Goal: Book appointment/travel/reservation

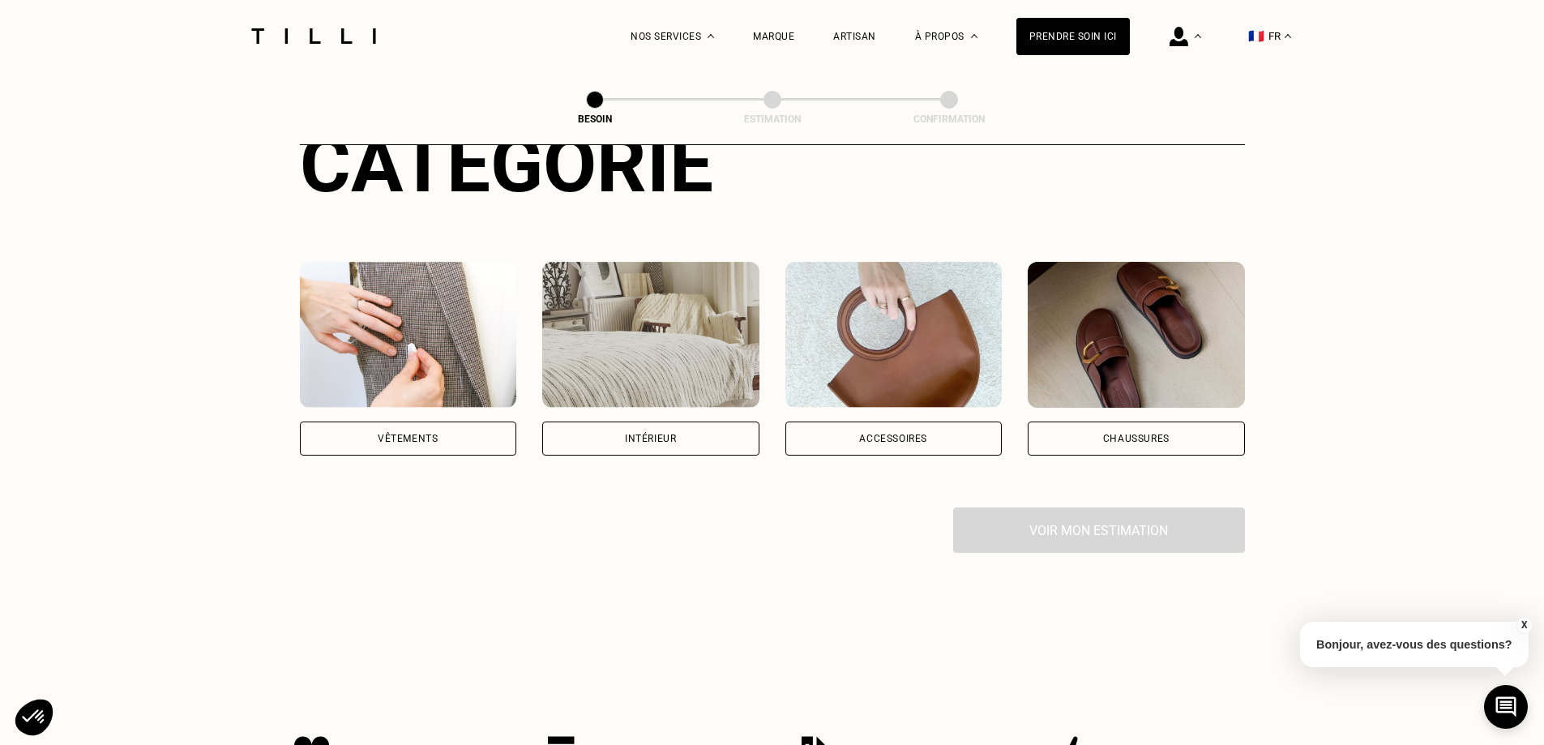
scroll to position [223, 0]
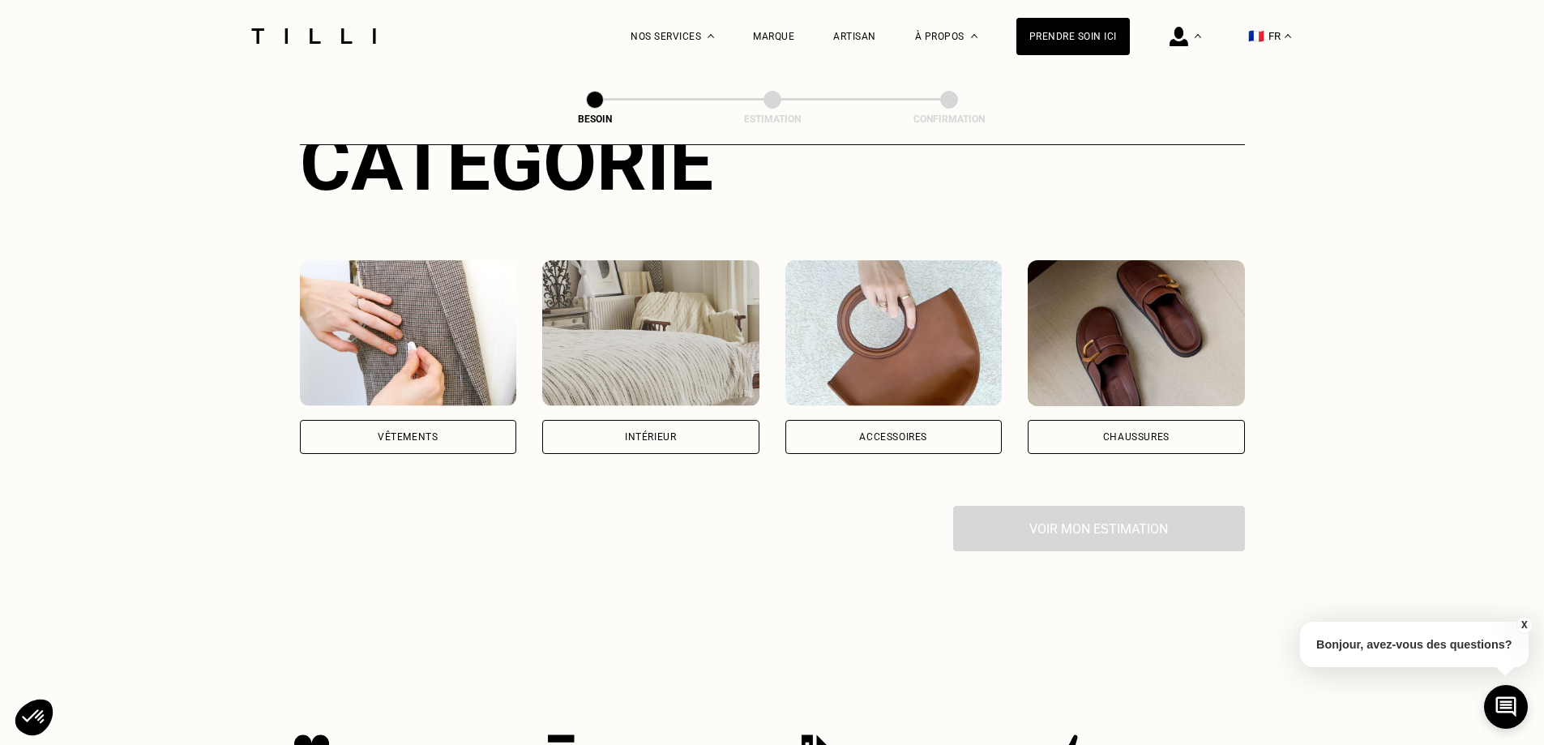
click at [444, 430] on div "Vêtements" at bounding box center [408, 437] width 217 height 34
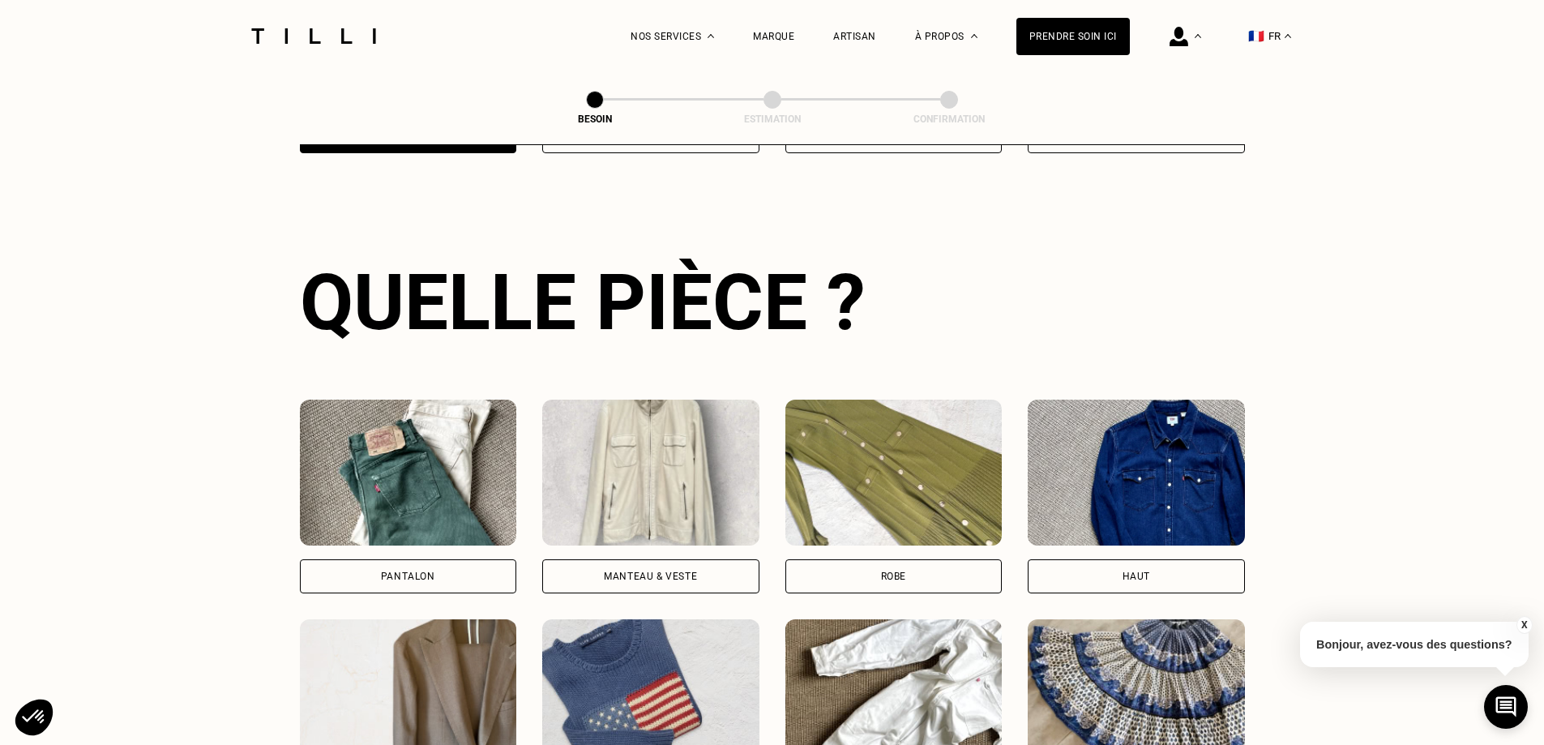
scroll to position [774, 0]
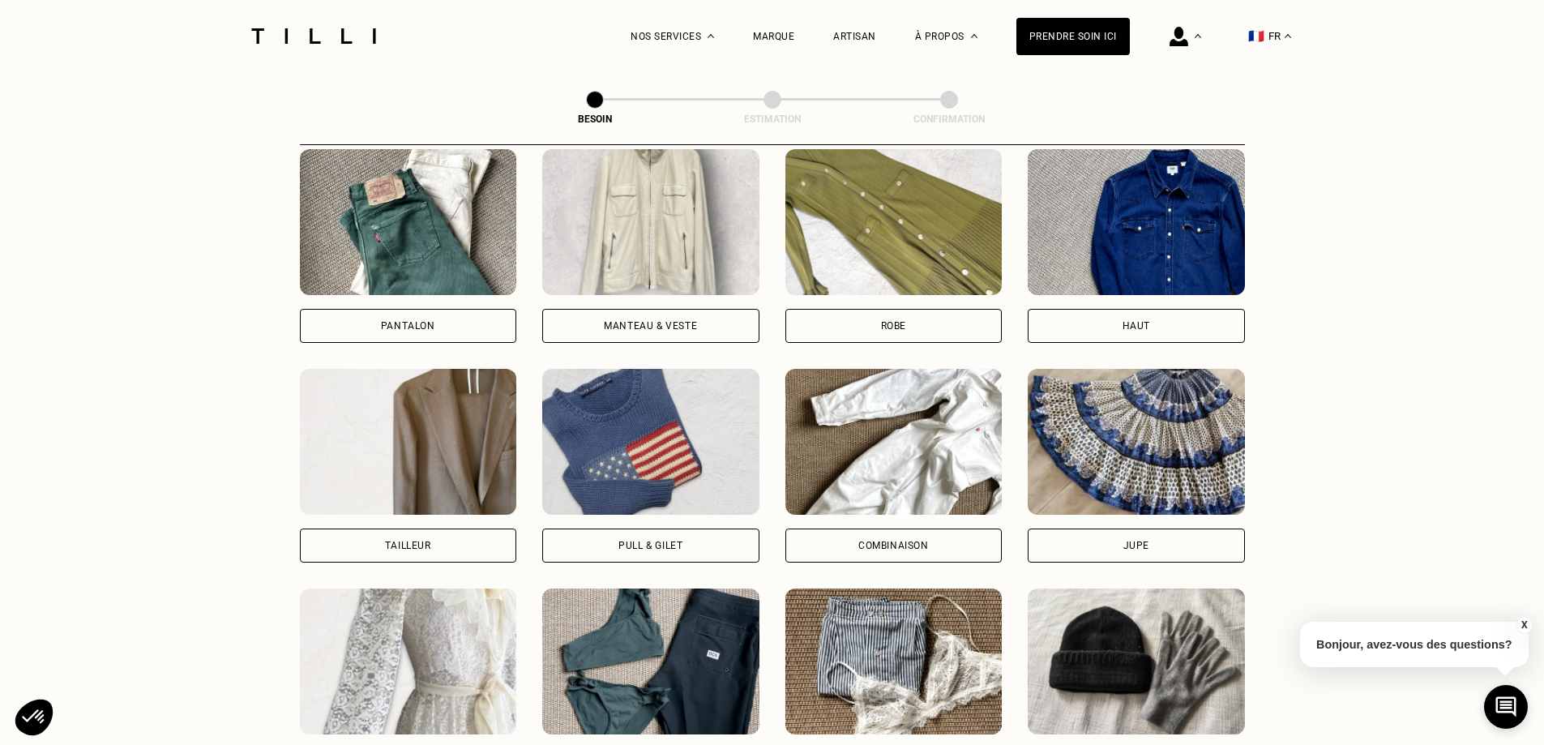
click at [471, 528] on div "Tailleur" at bounding box center [408, 545] width 217 height 34
select select "FR"
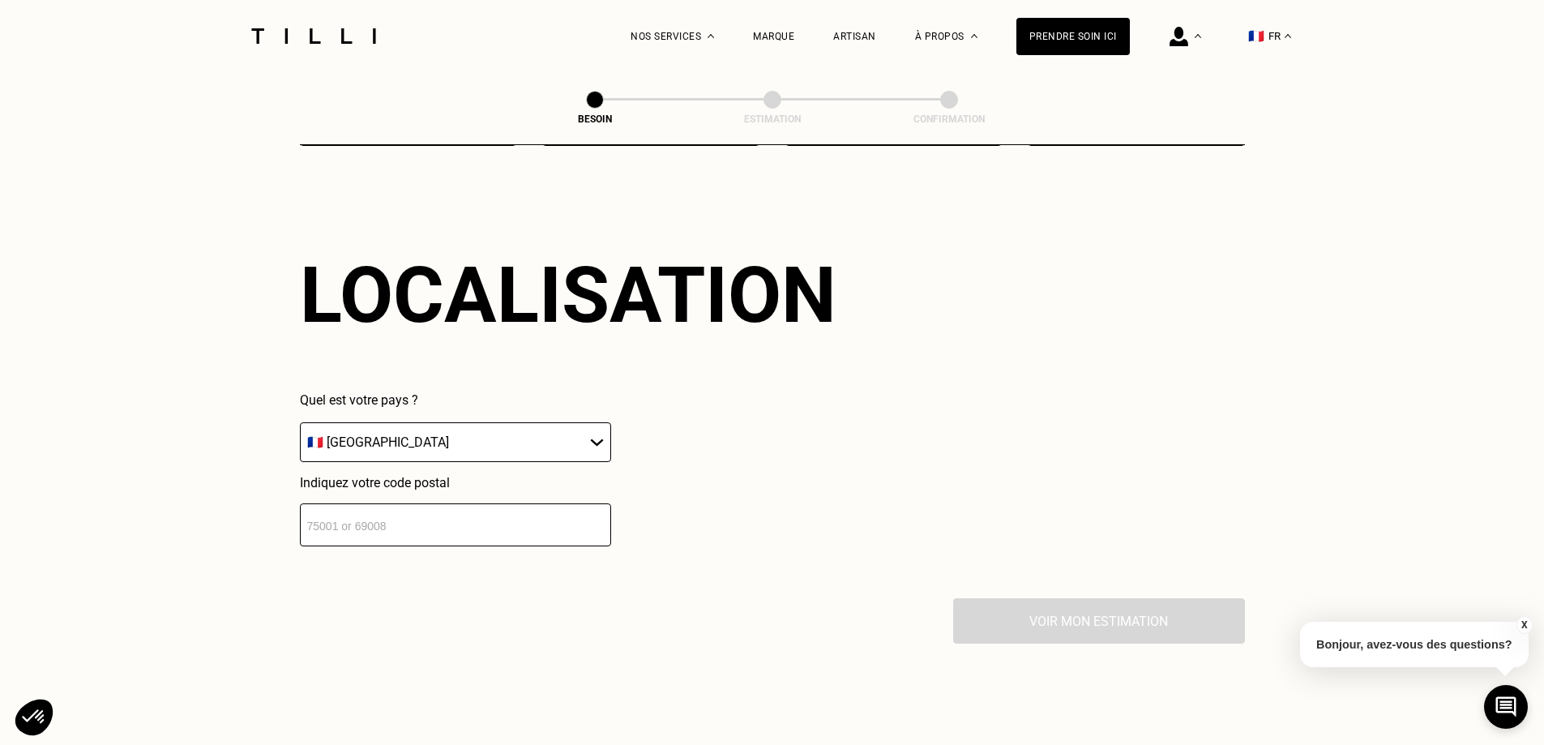
scroll to position [1412, 0]
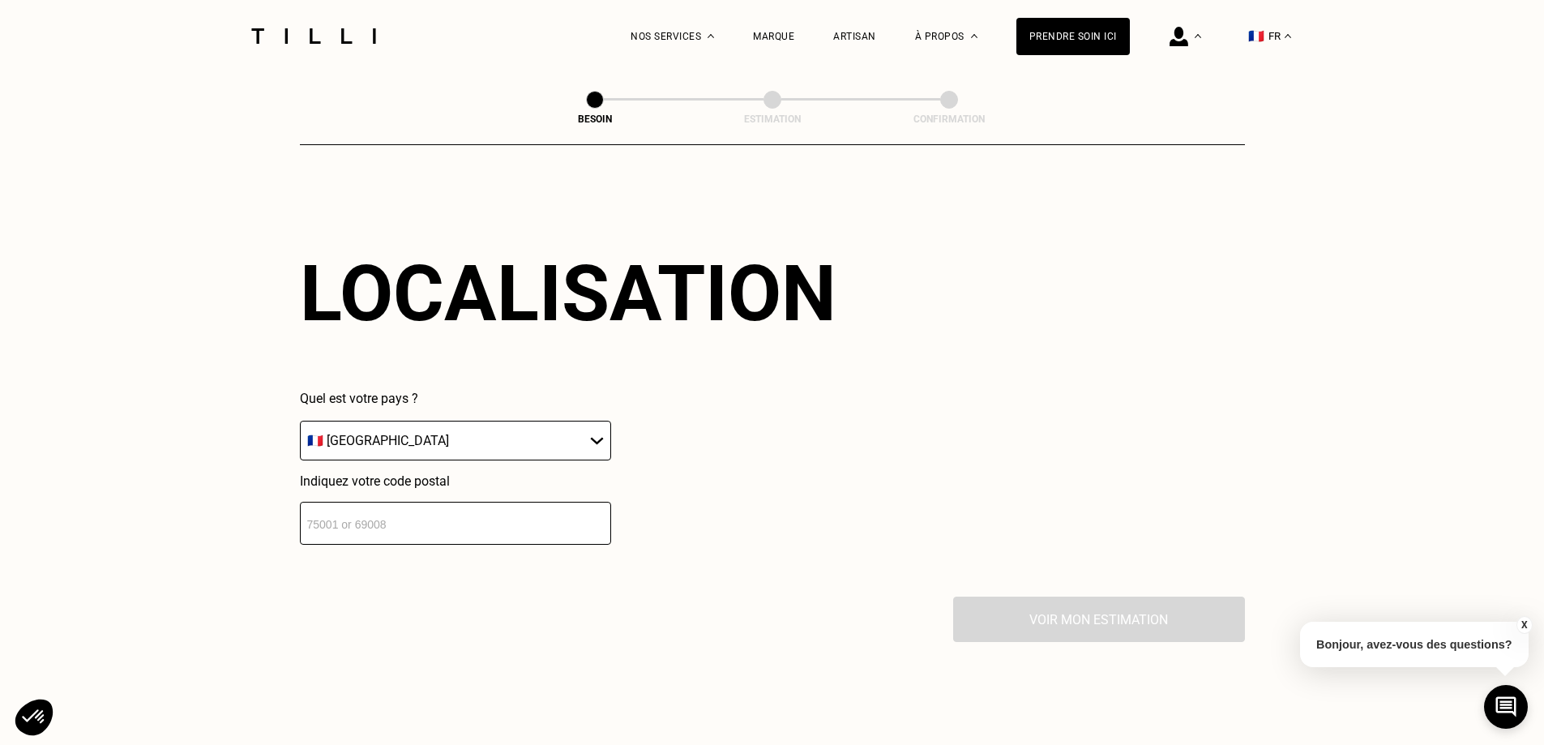
click at [502, 518] on input "number" at bounding box center [455, 523] width 311 height 43
type input "33560"
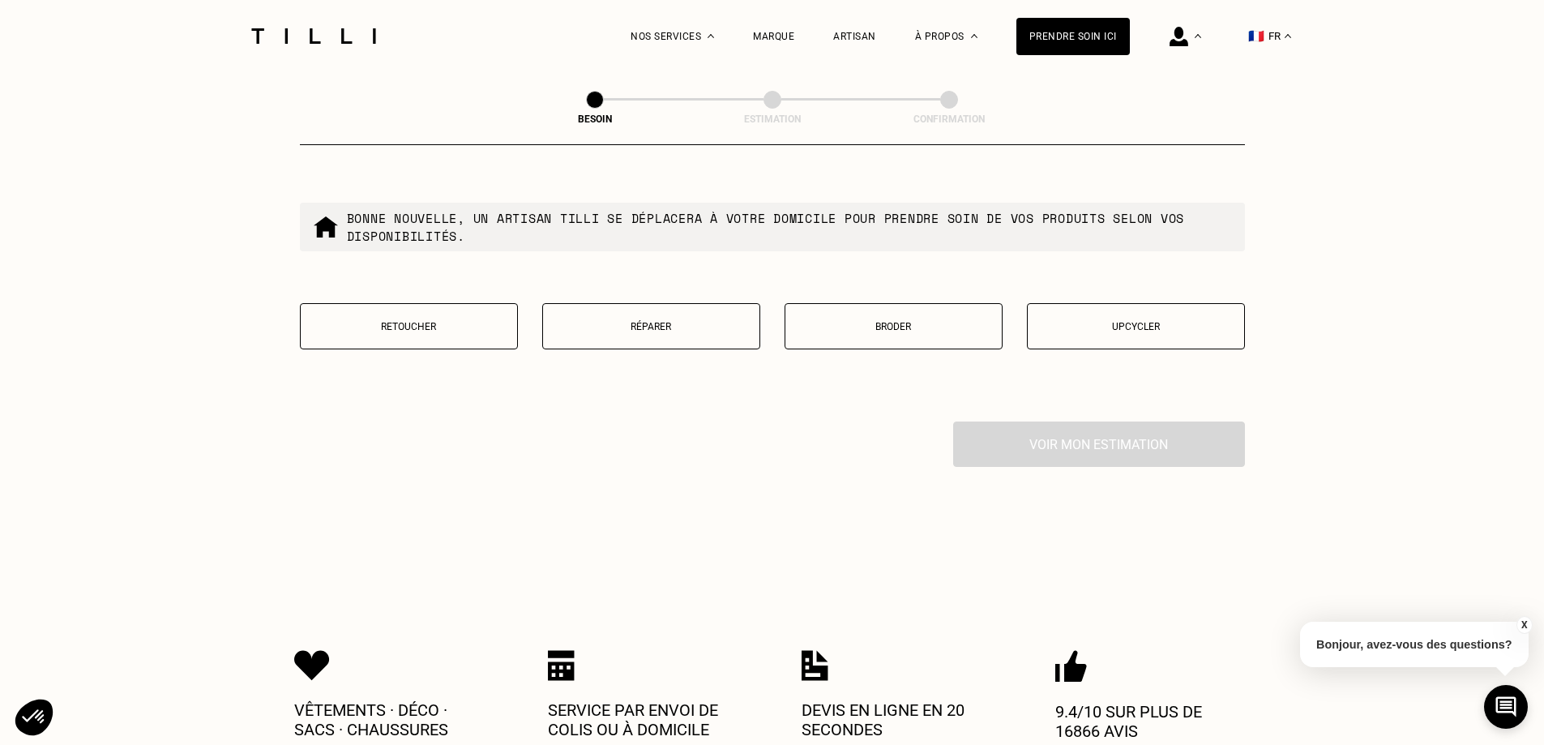
scroll to position [1938, 0]
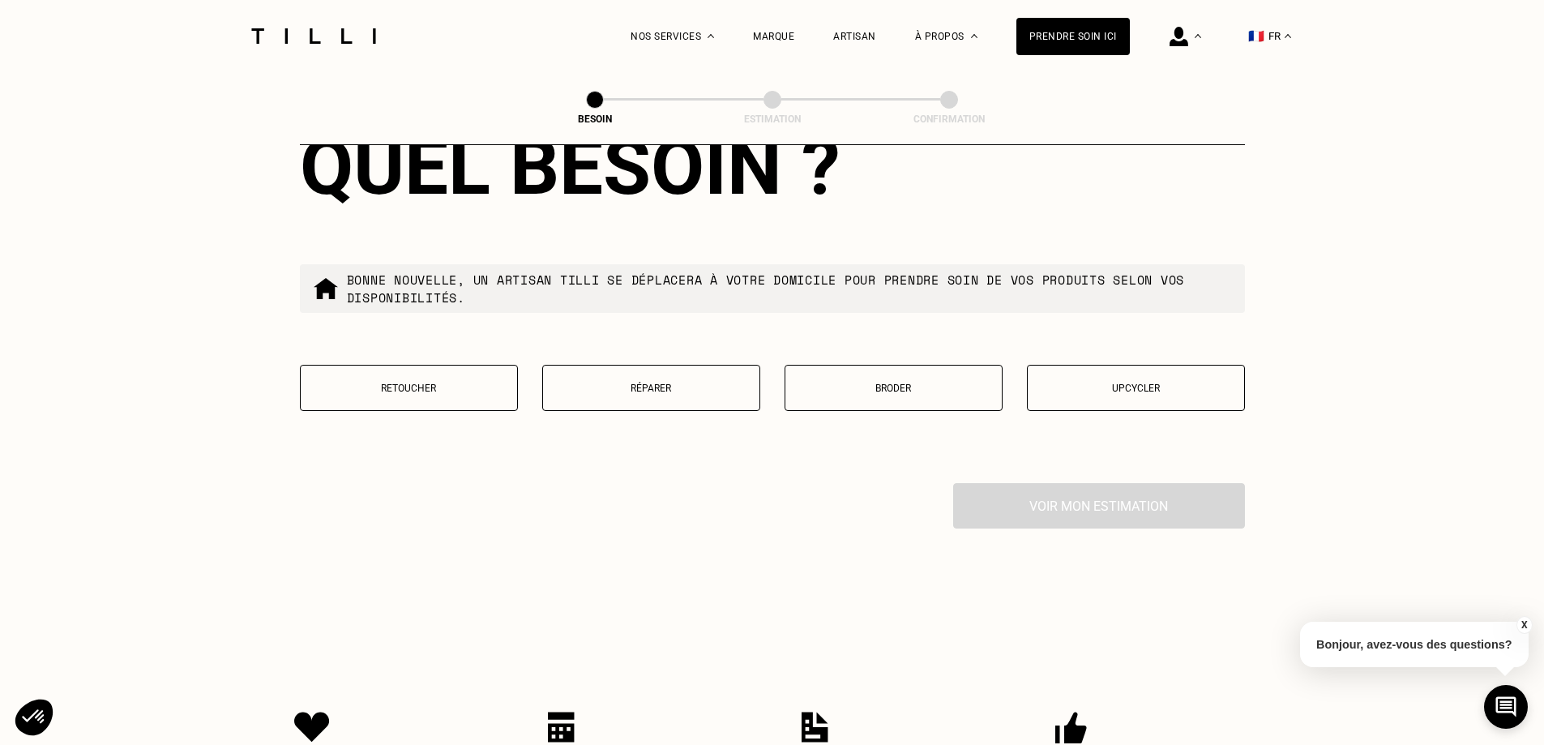
click at [455, 382] on p "Retoucher" at bounding box center [409, 387] width 200 height 11
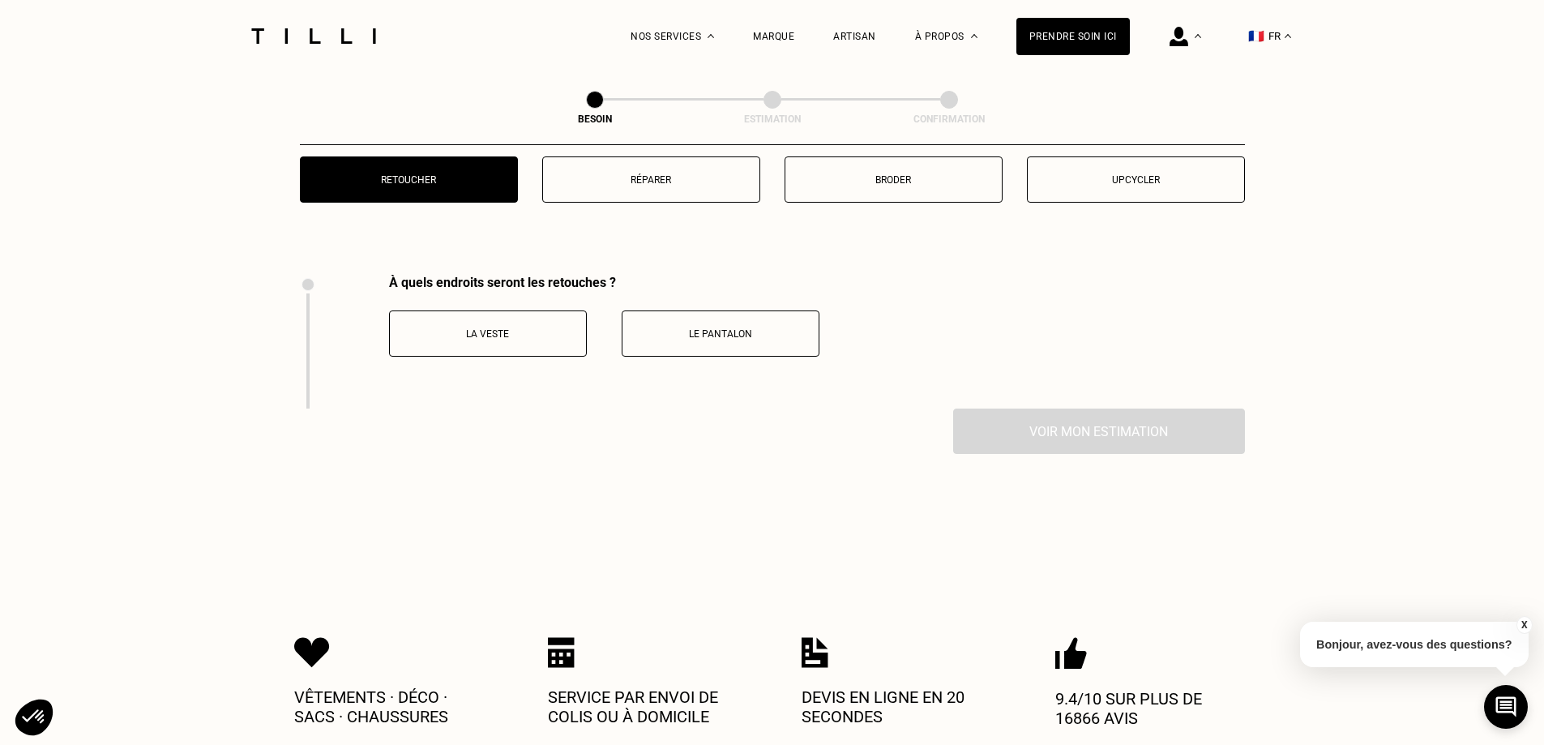
scroll to position [2230, 0]
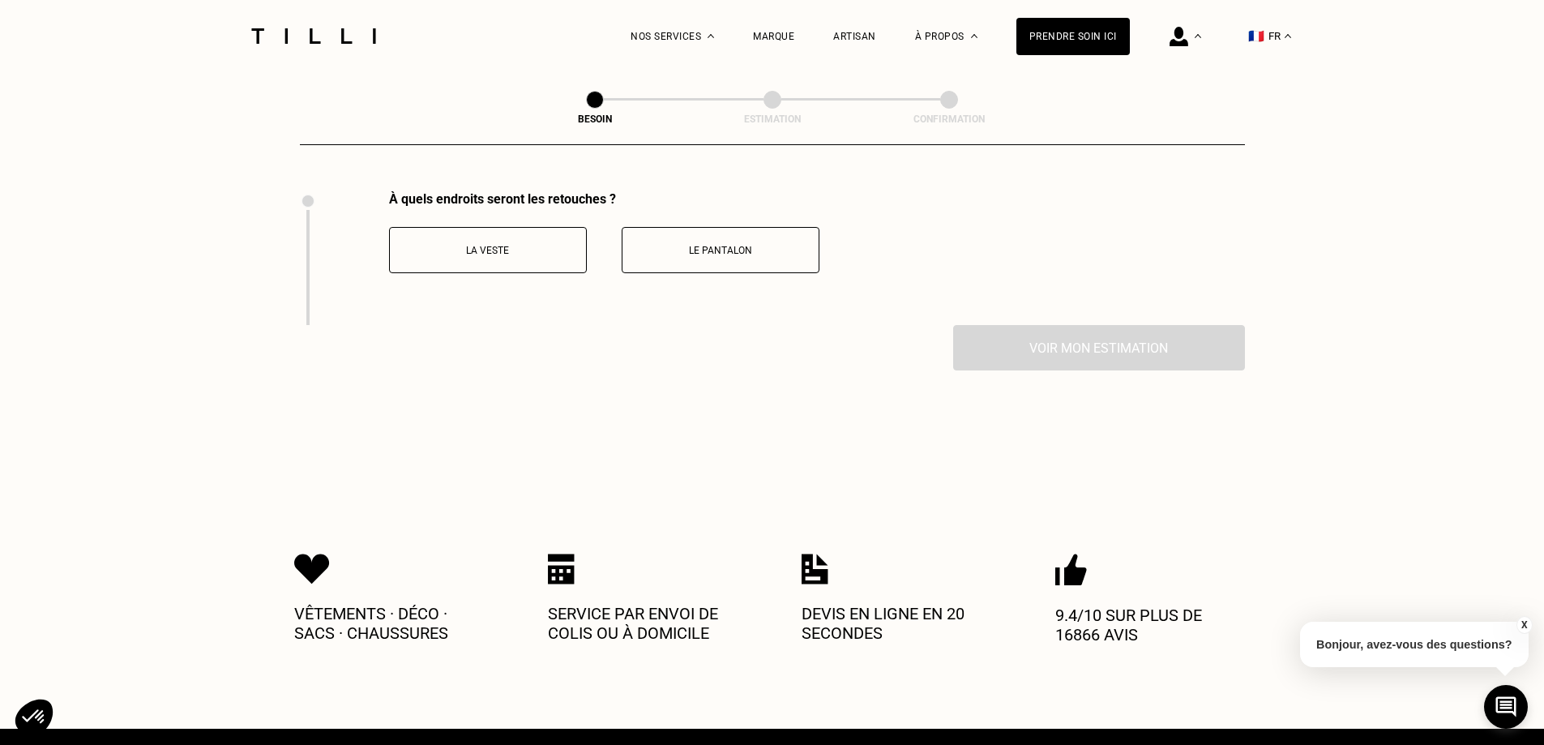
click at [507, 245] on p "La veste" at bounding box center [488, 250] width 180 height 11
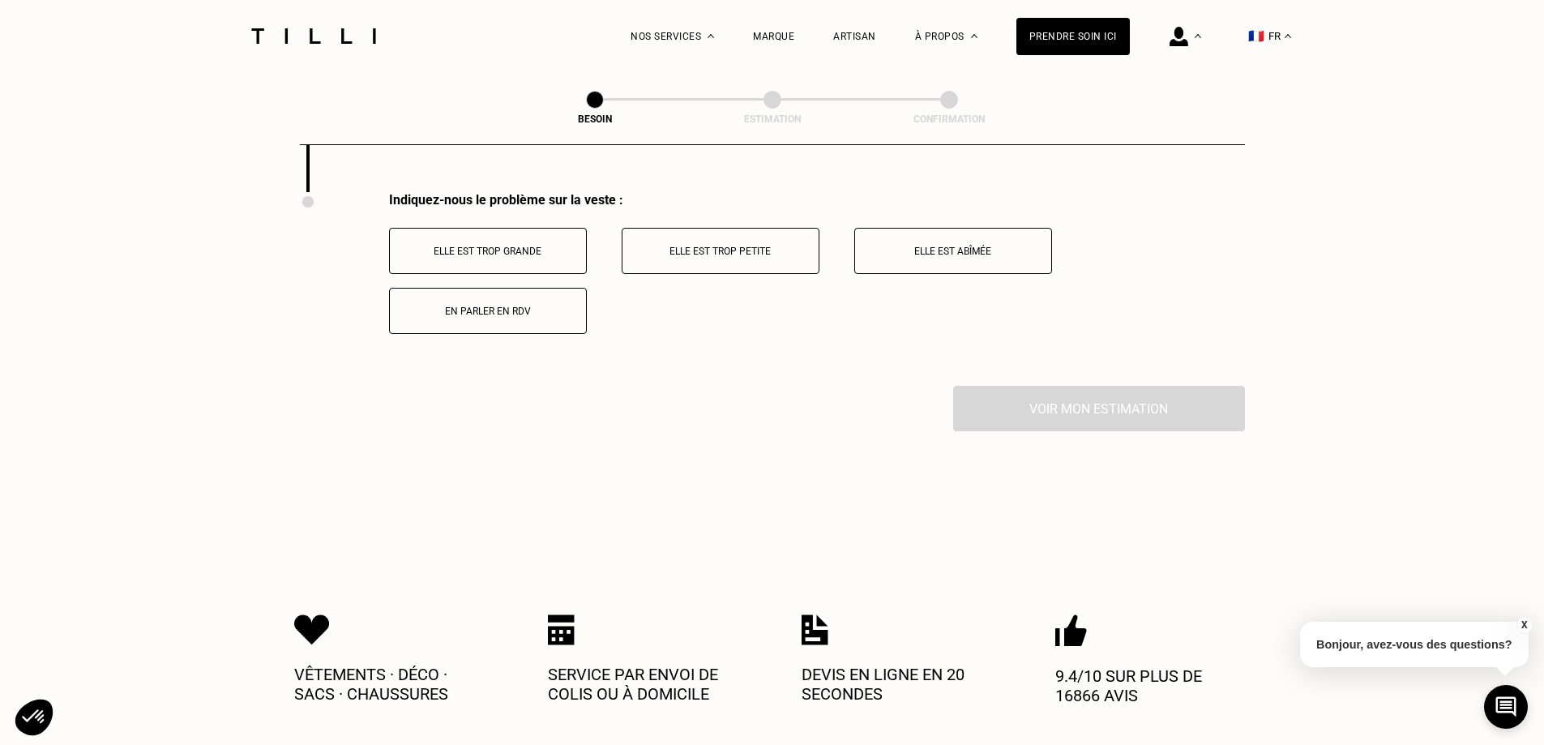
scroll to position [2364, 0]
click at [516, 245] on p "Elle est trop grande" at bounding box center [488, 250] width 180 height 11
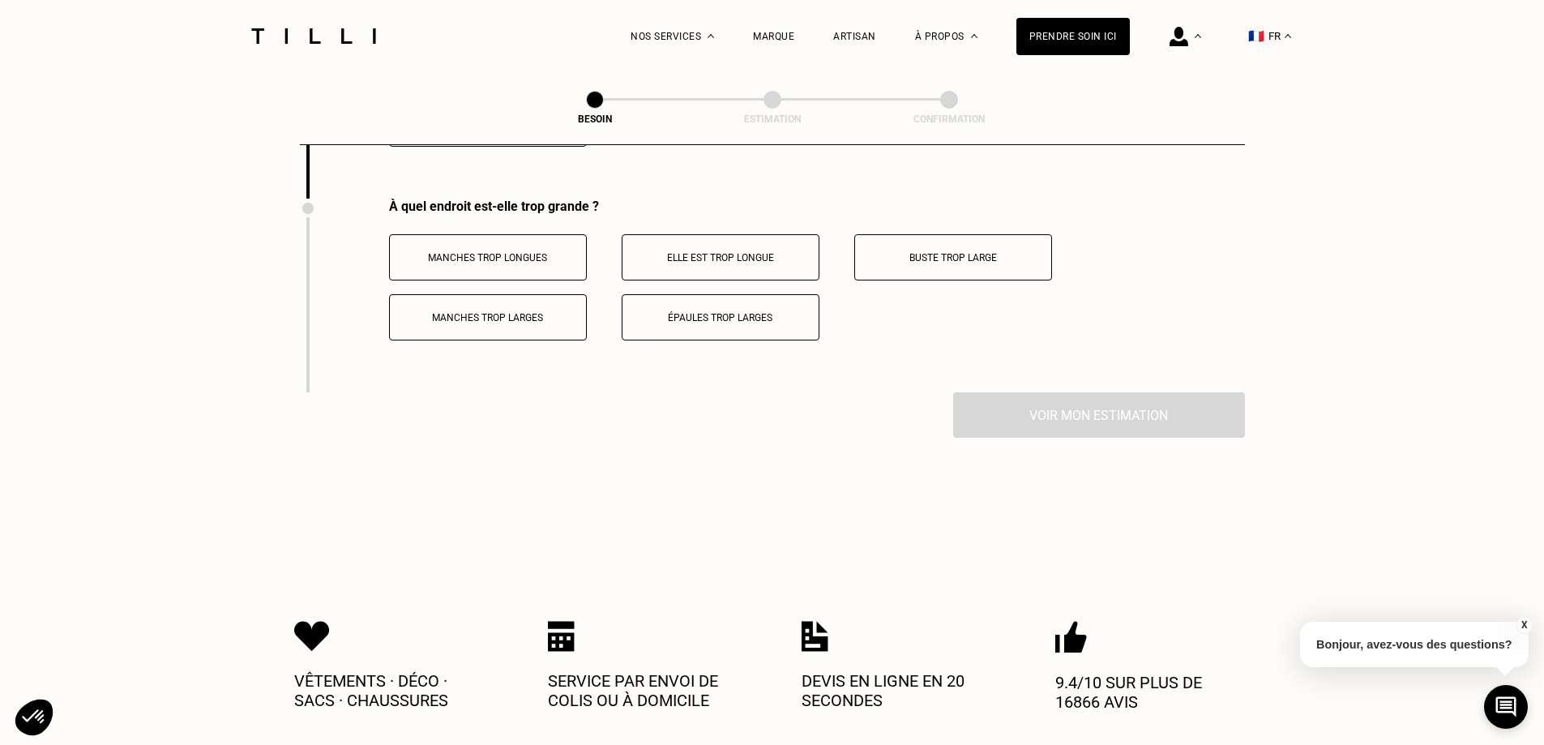
scroll to position [2557, 0]
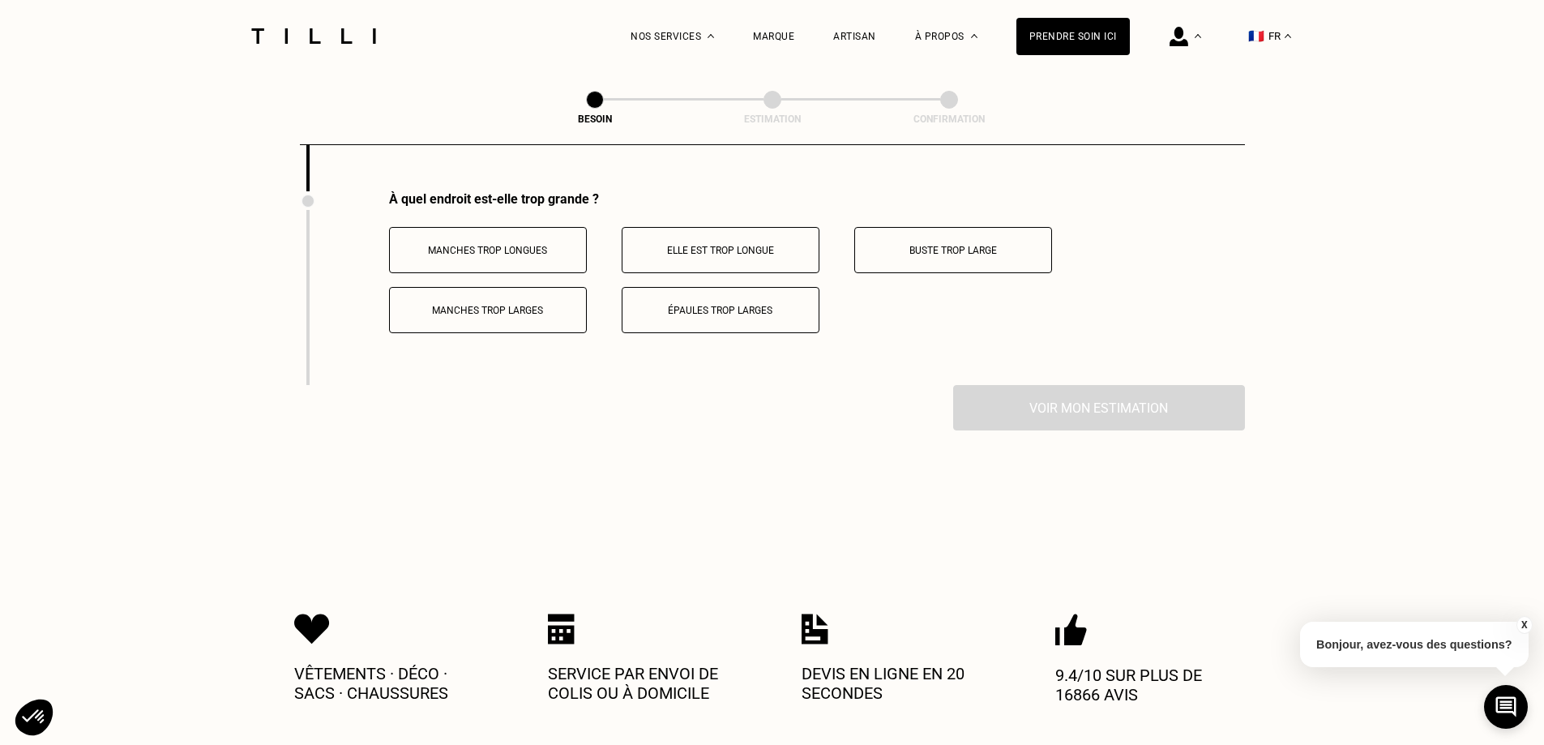
click at [533, 246] on p "Manches trop longues" at bounding box center [488, 250] width 180 height 11
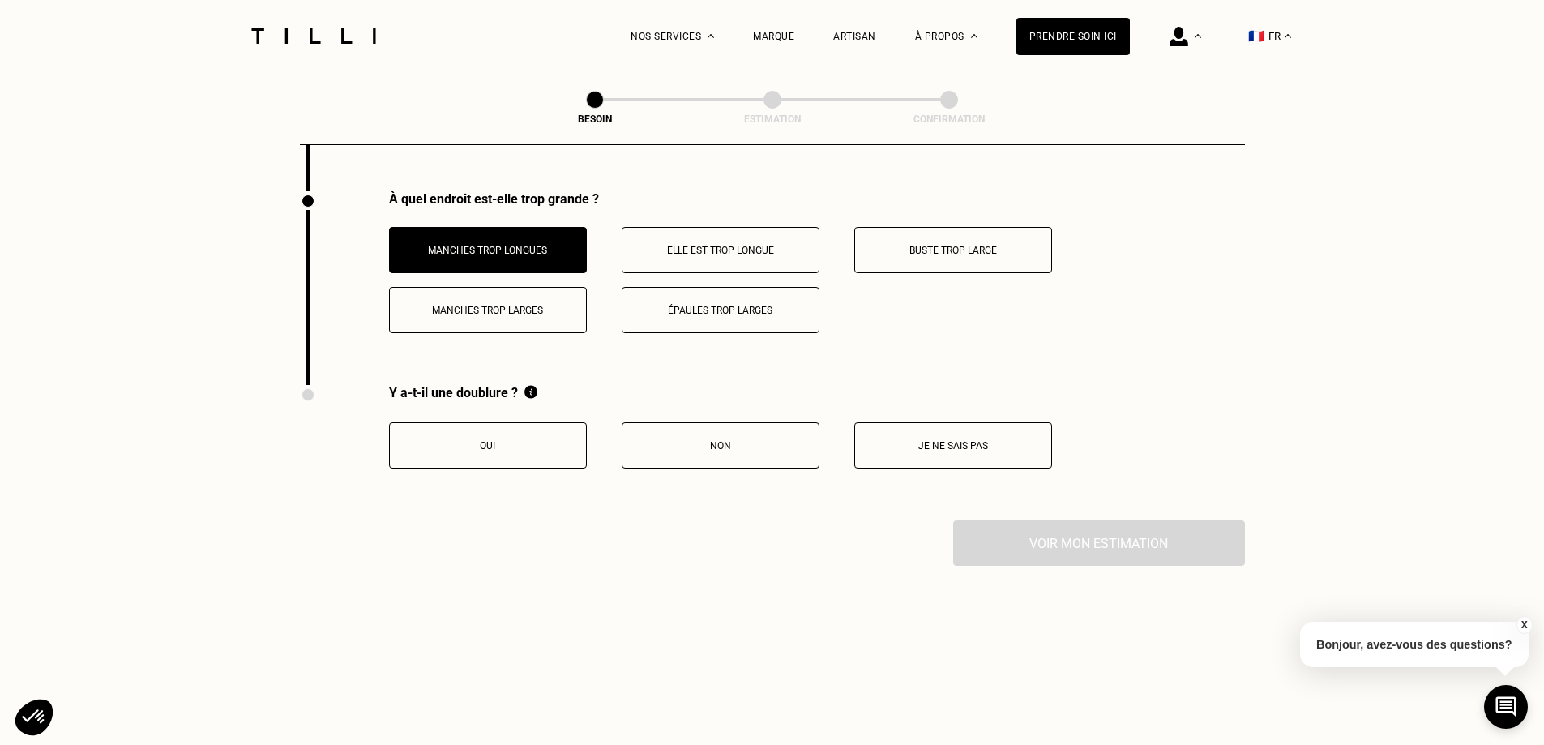
click at [539, 444] on button "Oui" at bounding box center [488, 445] width 198 height 46
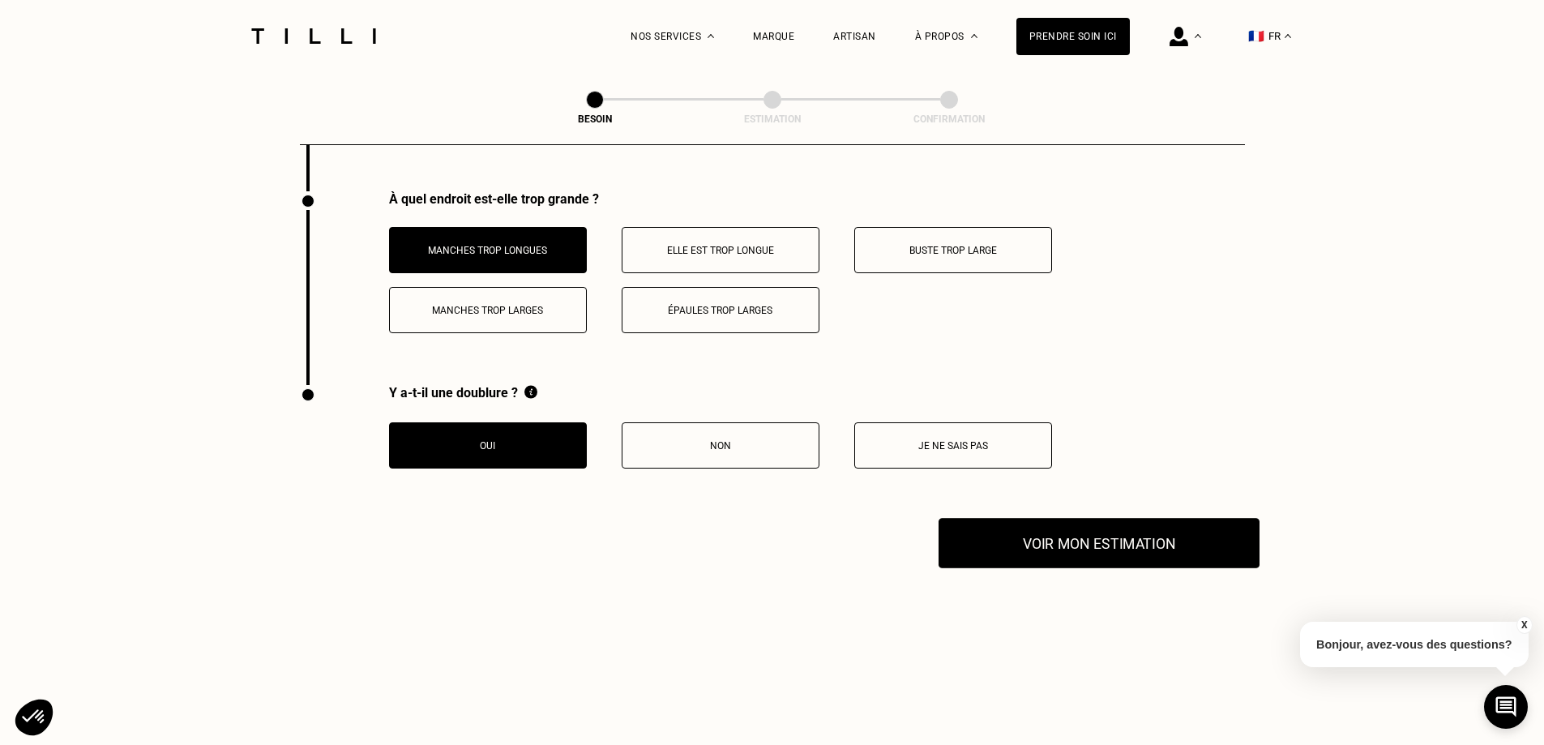
click at [1109, 536] on button "Voir mon estimation" at bounding box center [1098, 543] width 321 height 50
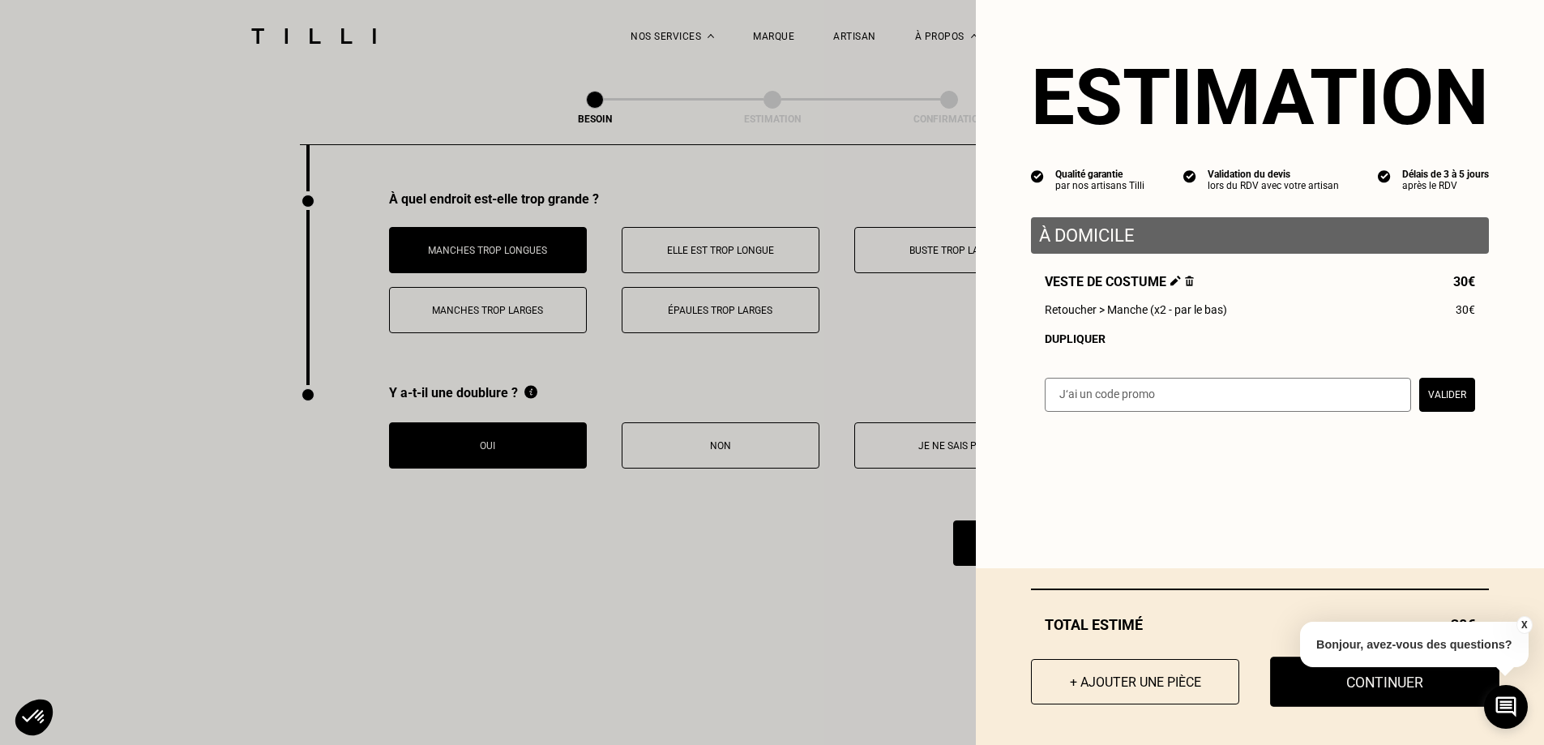
click at [1297, 692] on button "Continuer" at bounding box center [1384, 681] width 229 height 50
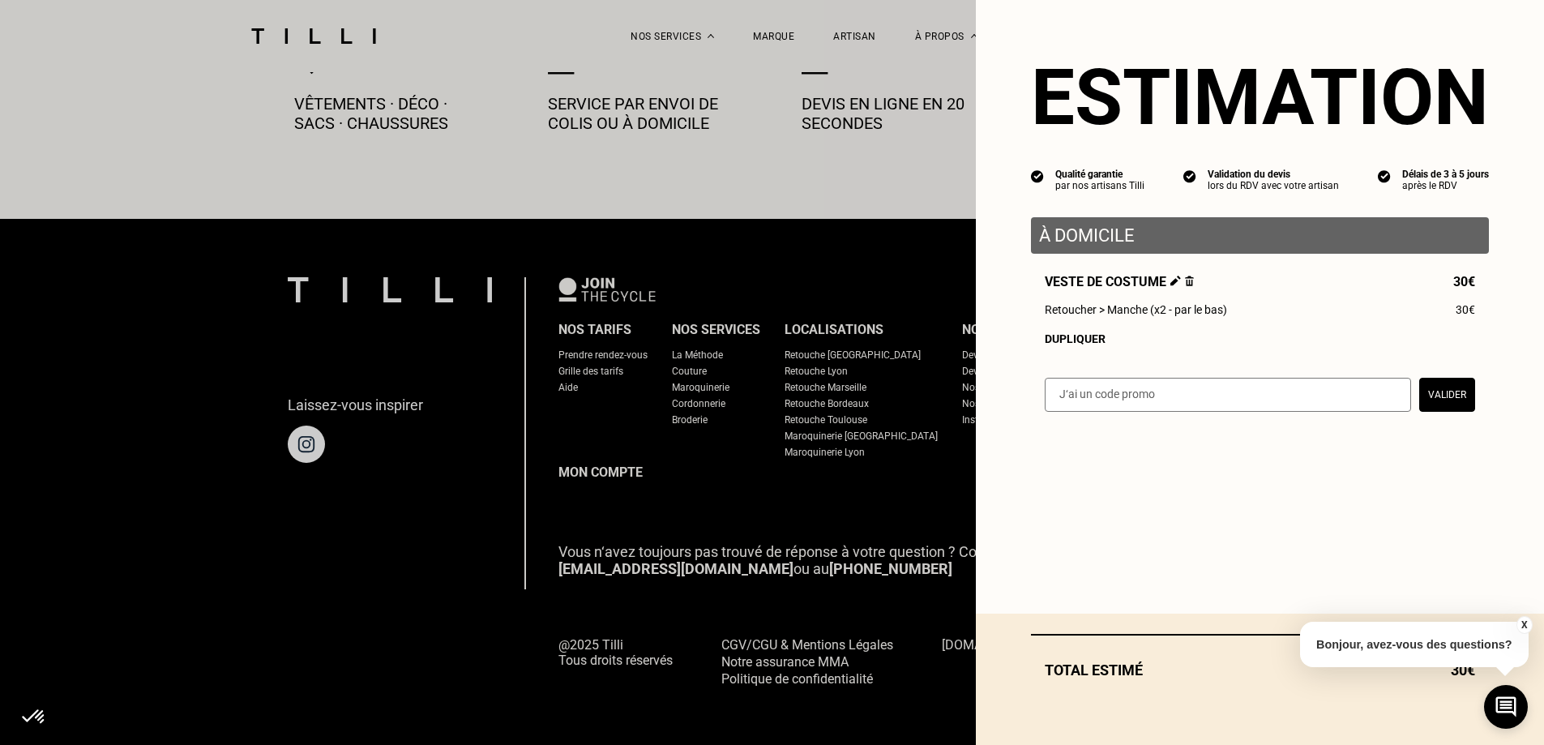
scroll to position [897, 0]
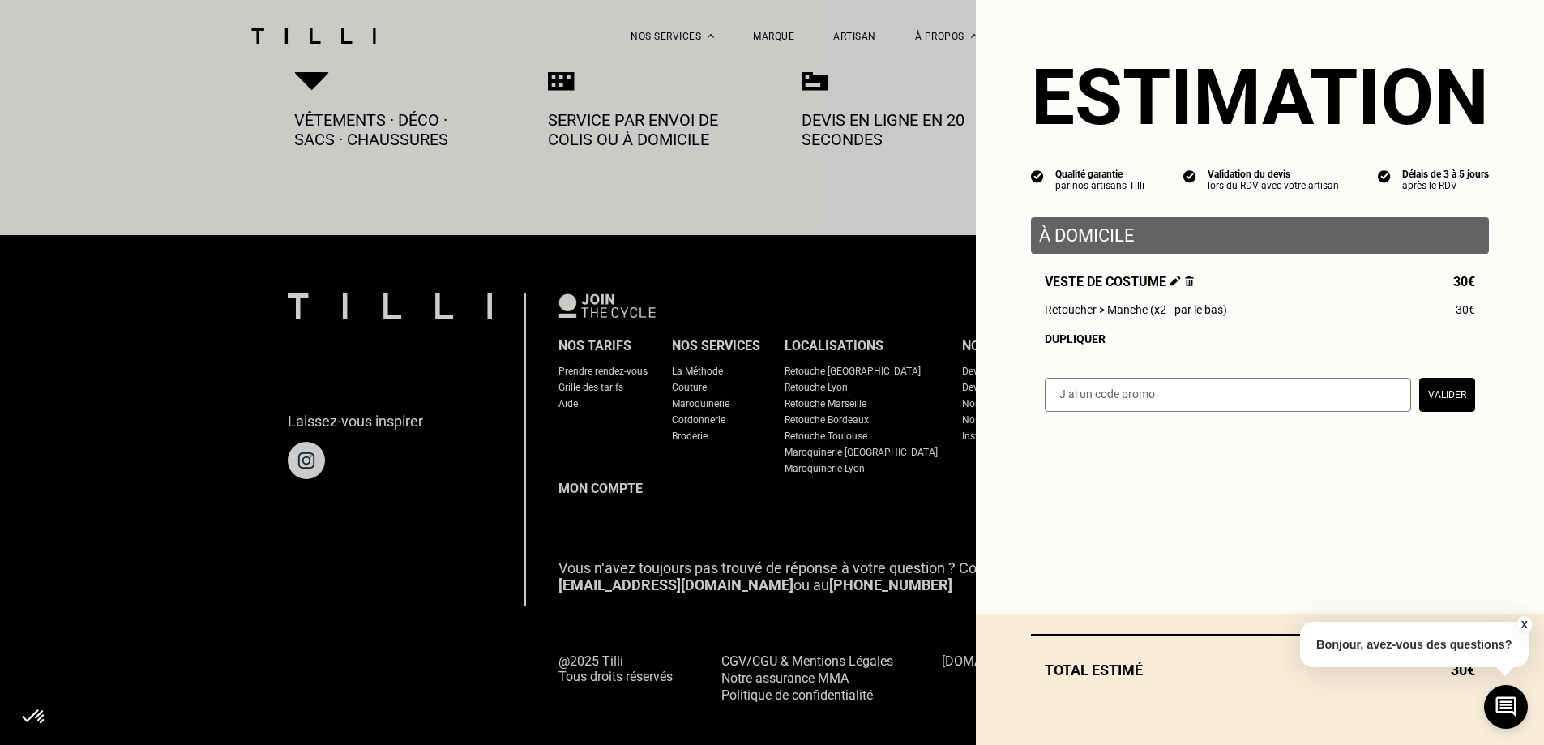
select select "FR"
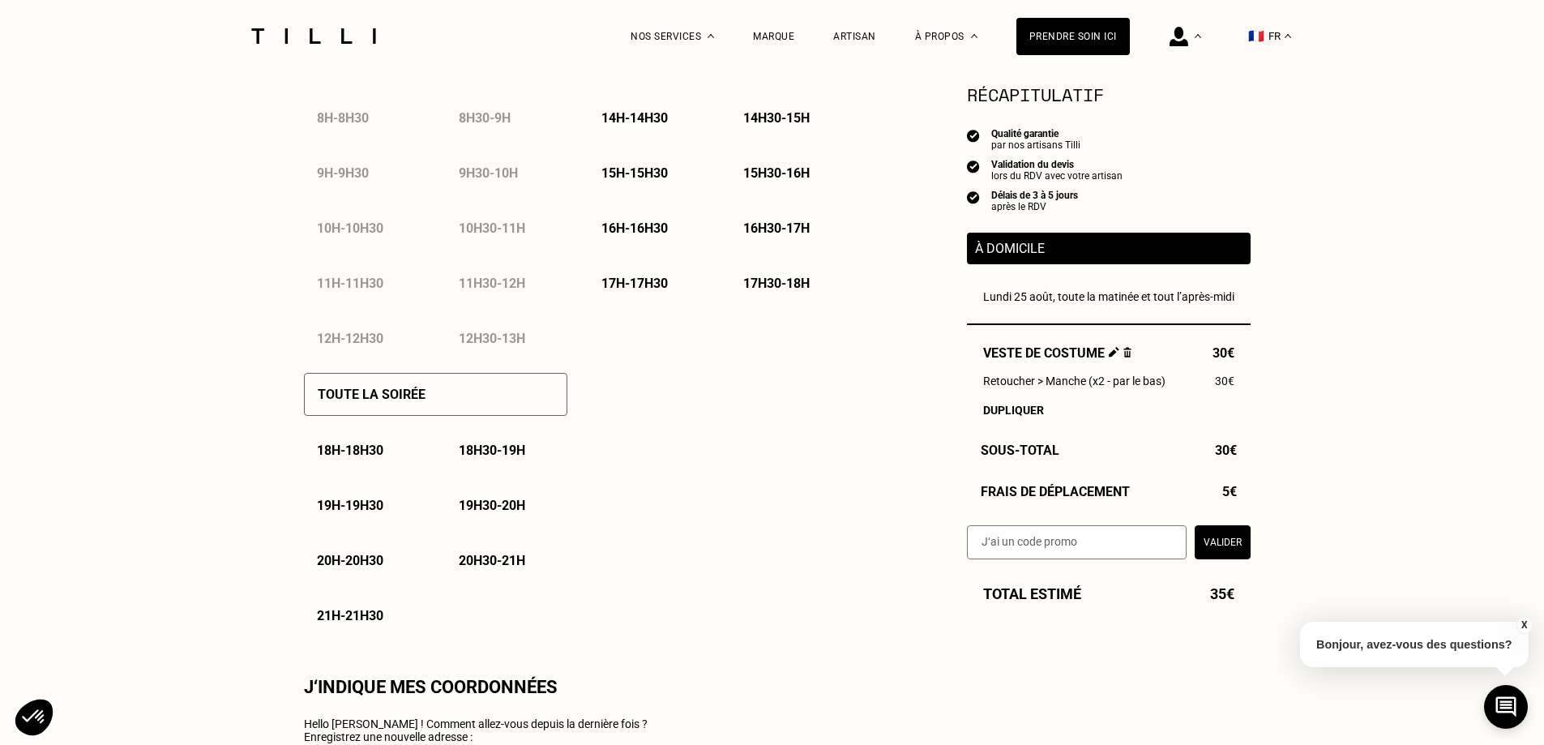
type input "06 32 76 53 37"
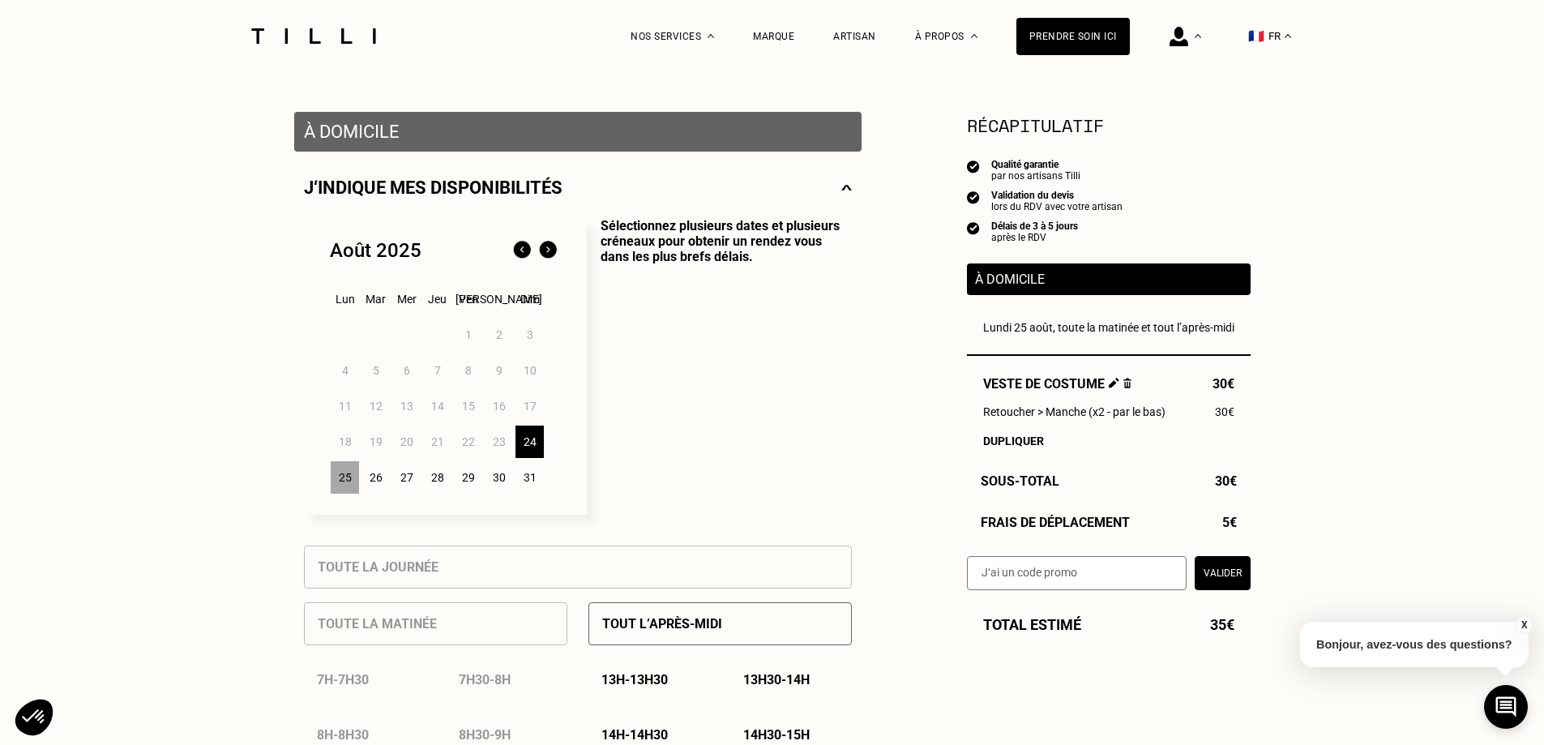
scroll to position [284, 0]
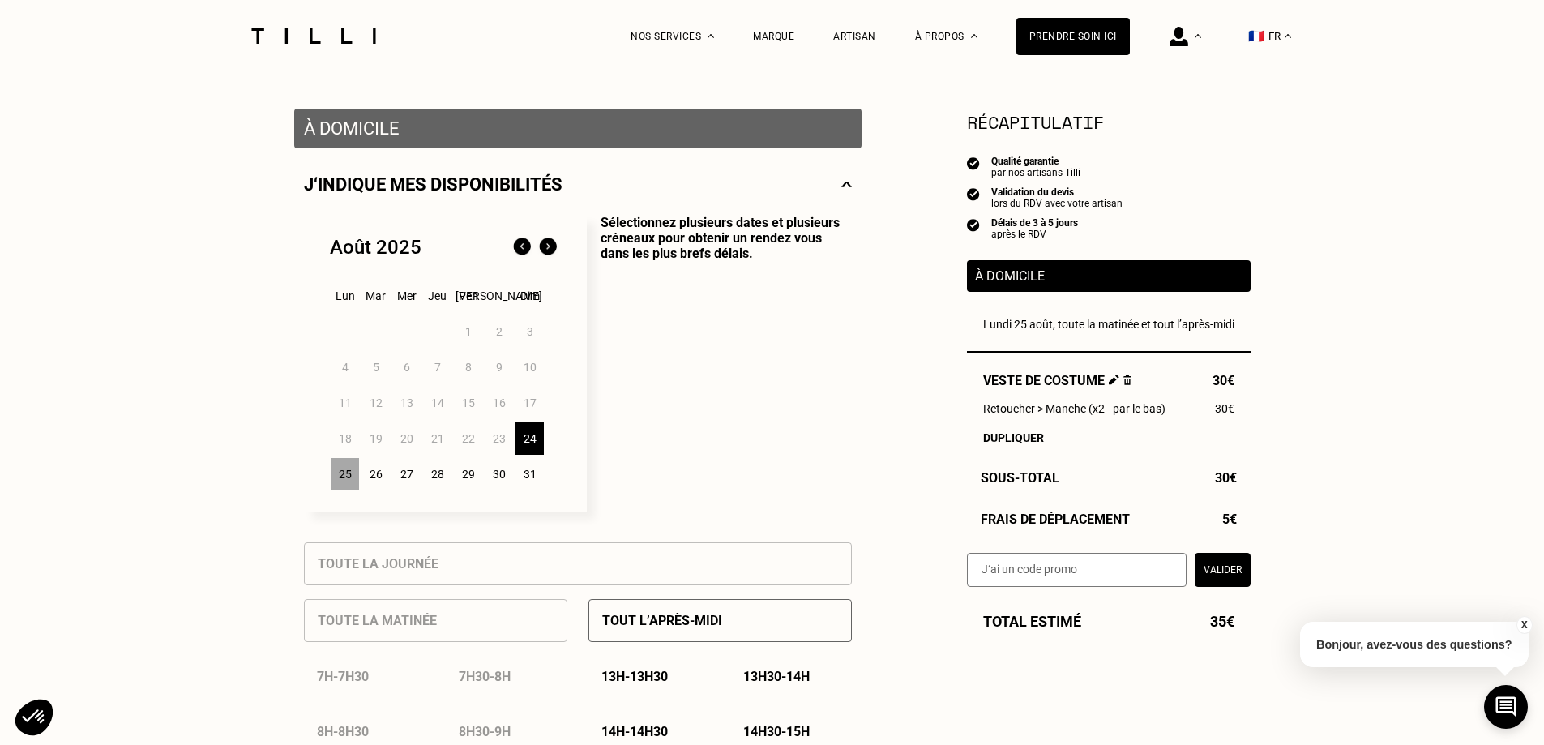
click at [339, 484] on div "25" at bounding box center [345, 474] width 28 height 32
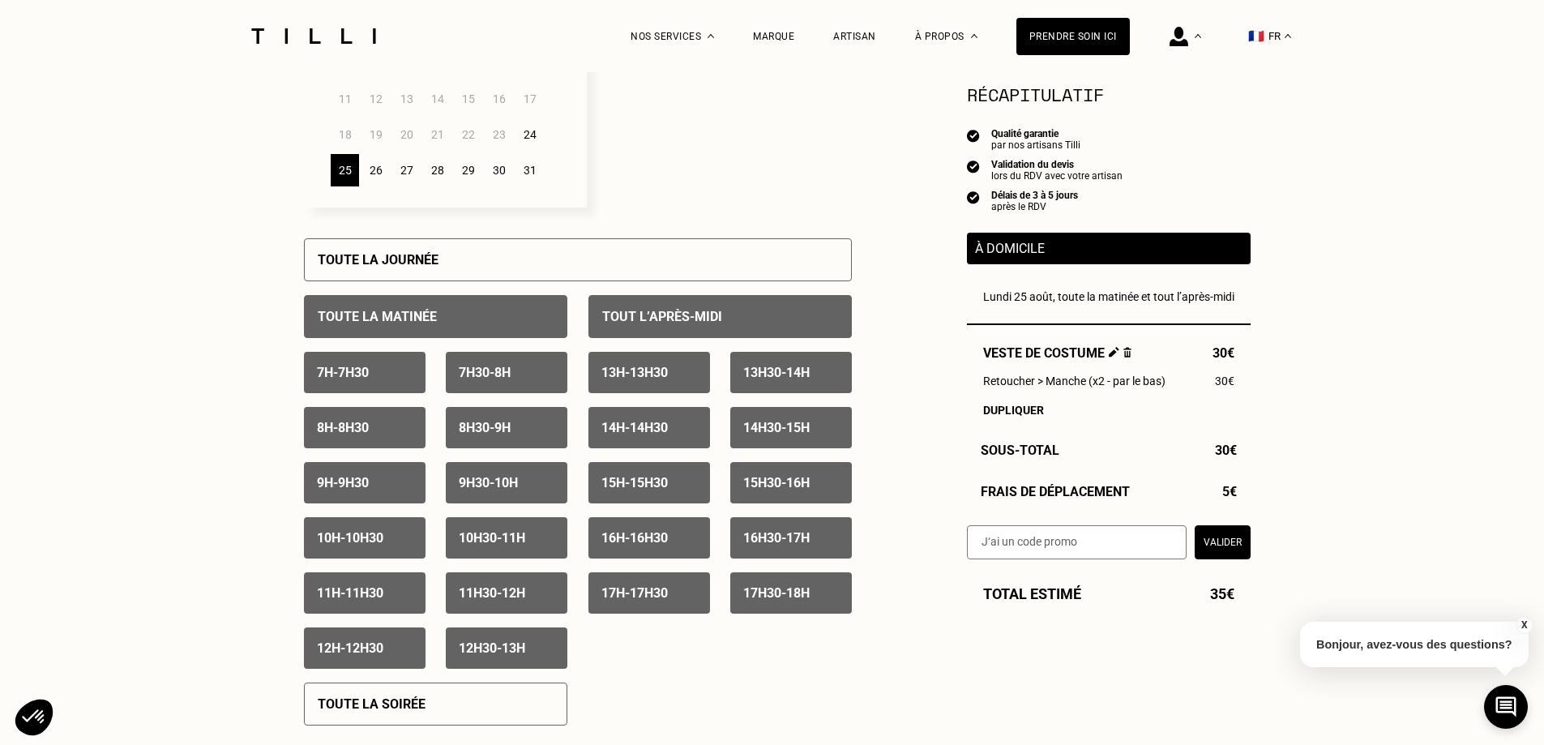
scroll to position [506, 0]
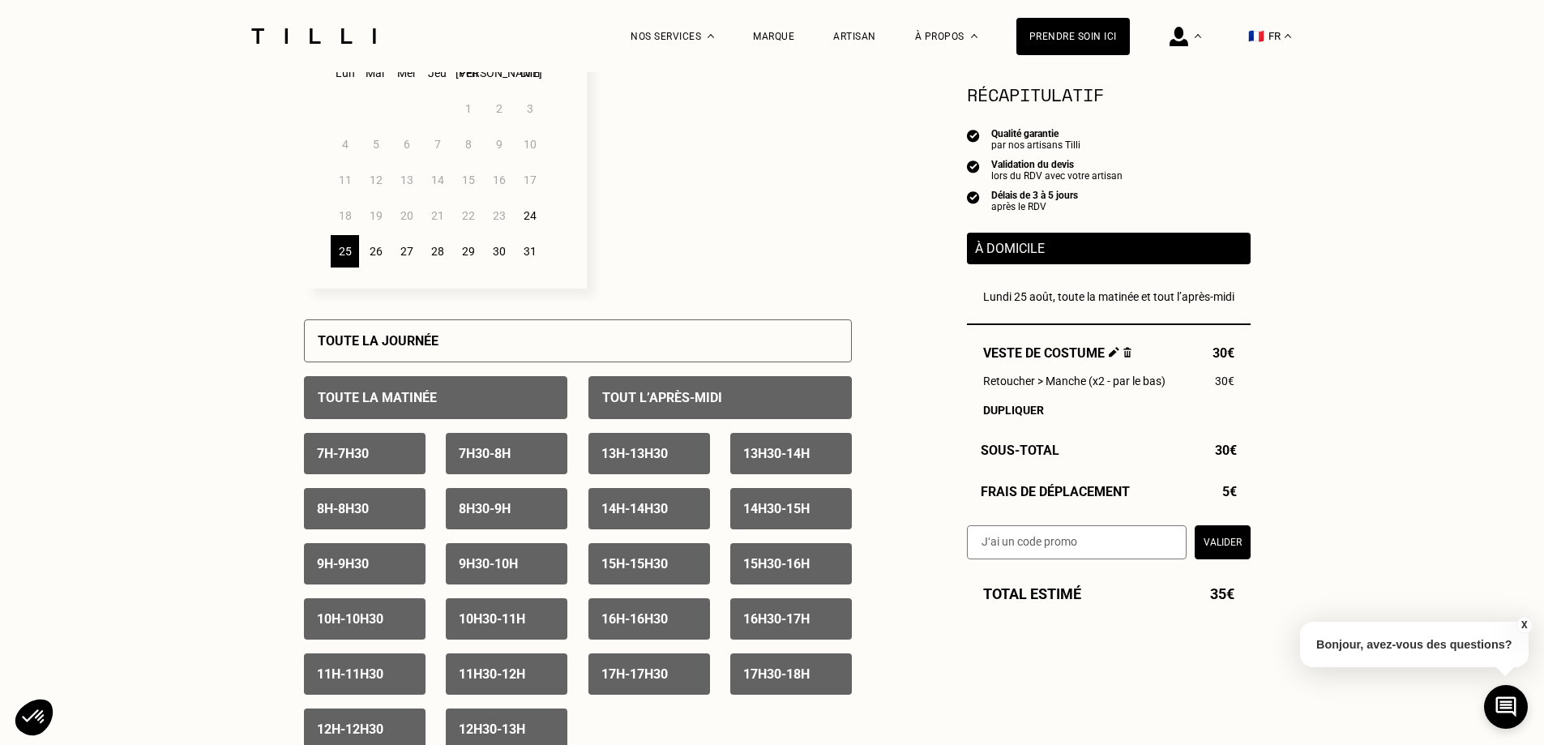
click at [1520, 622] on button "X" at bounding box center [1523, 625] width 16 height 18
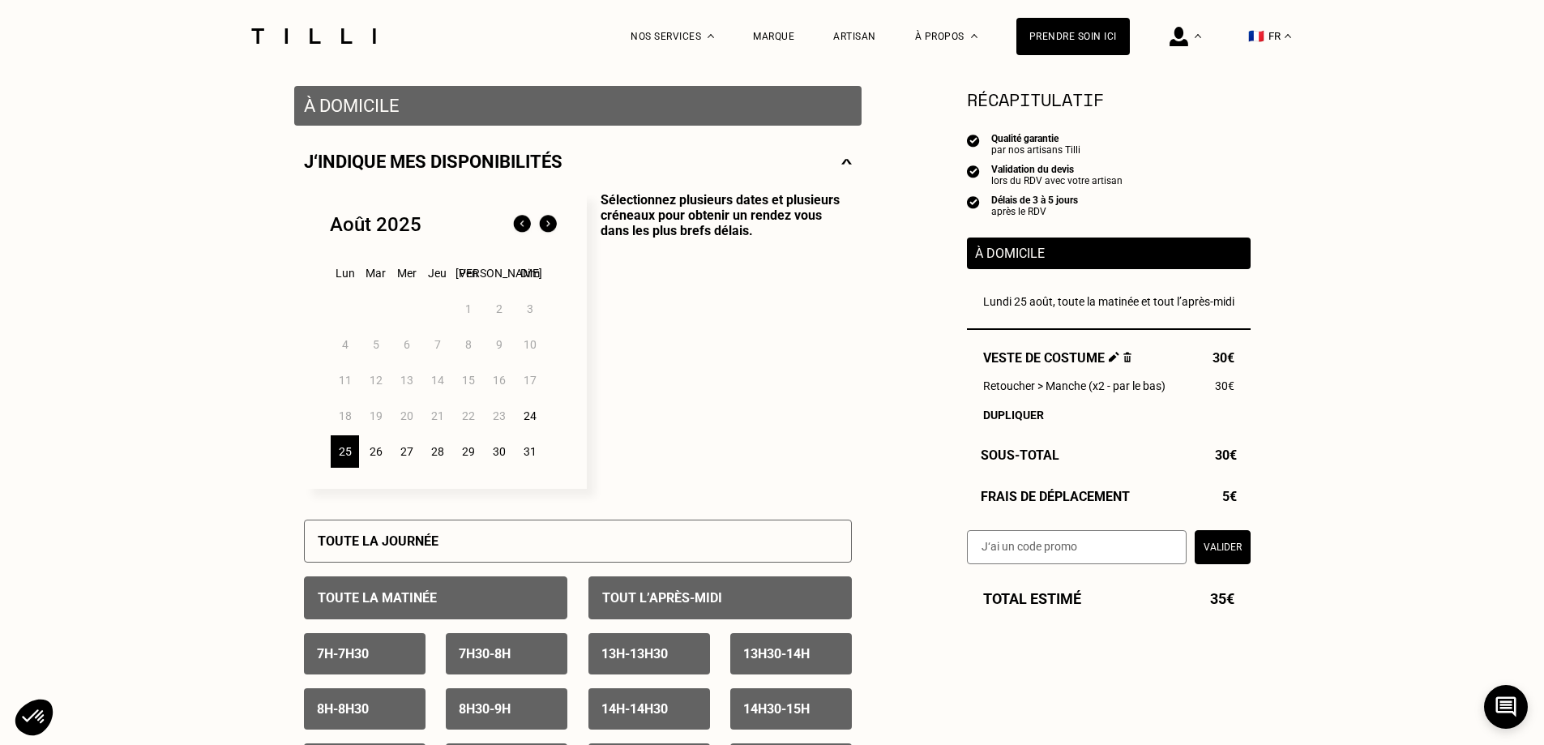
scroll to position [344, 0]
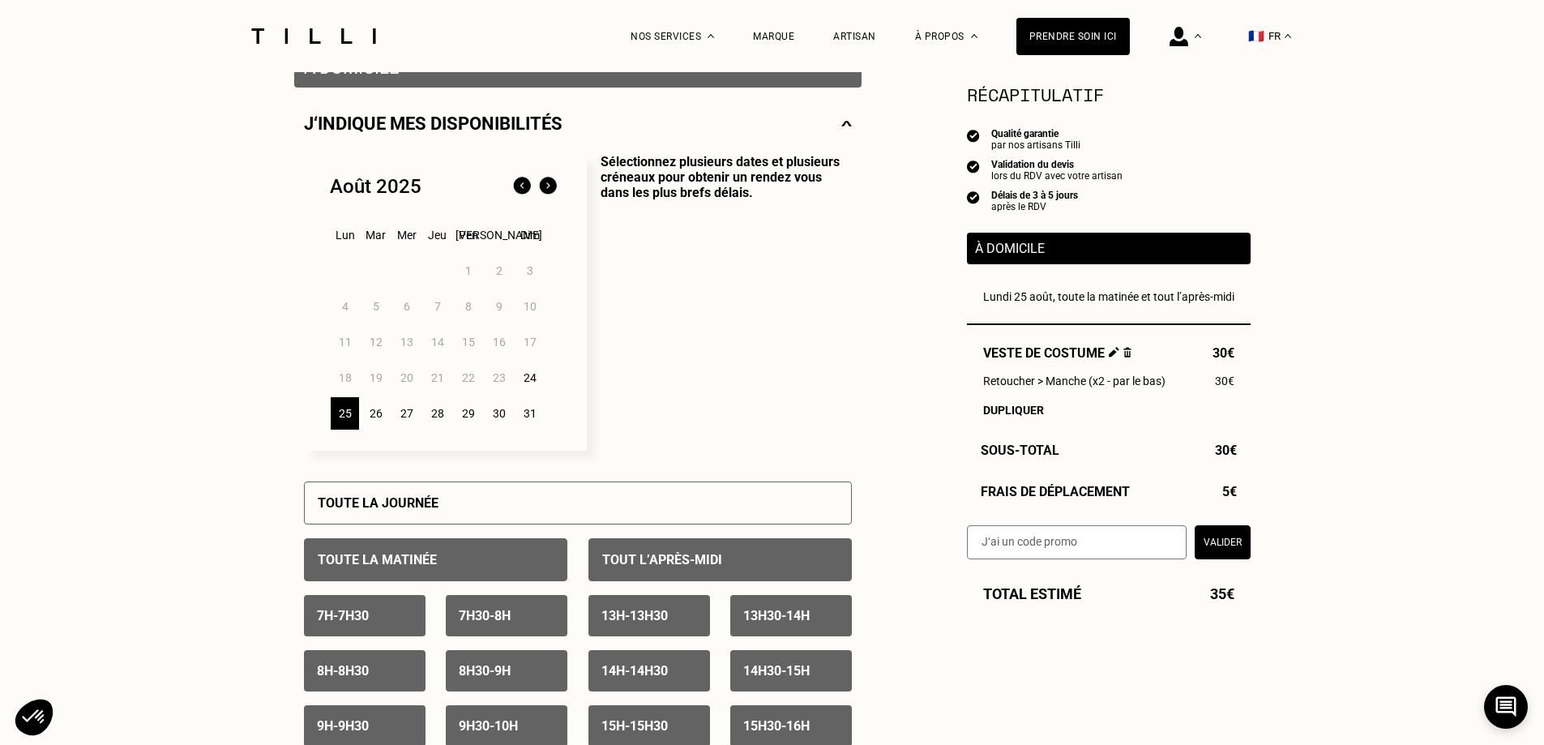
click at [1211, 538] on button "Valider" at bounding box center [1222, 542] width 56 height 34
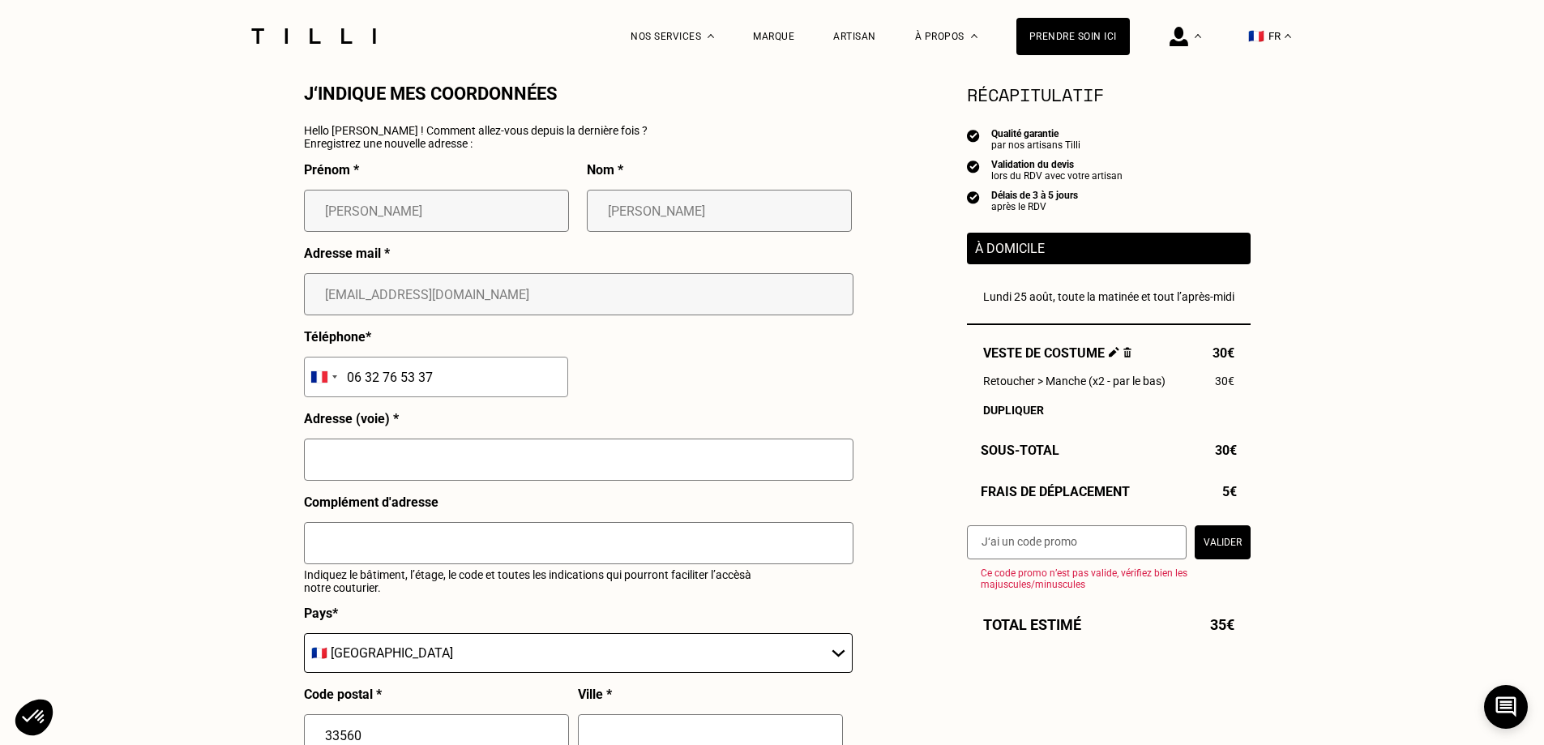
scroll to position [1499, 0]
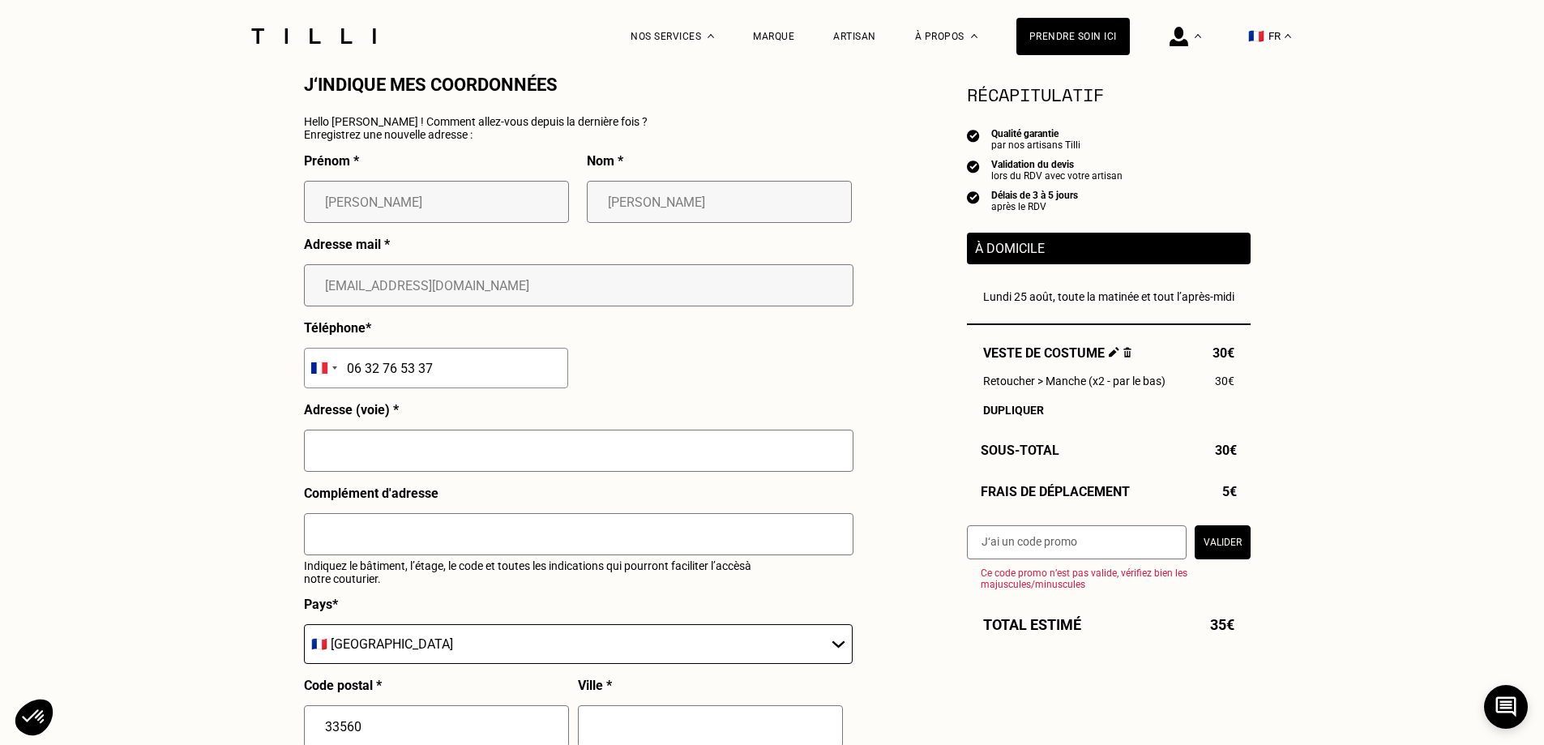
click at [442, 472] on input "text" at bounding box center [578, 450] width 549 height 42
type input "[STREET_ADDRESS] 1918"
type input "Carbon-Blanc"
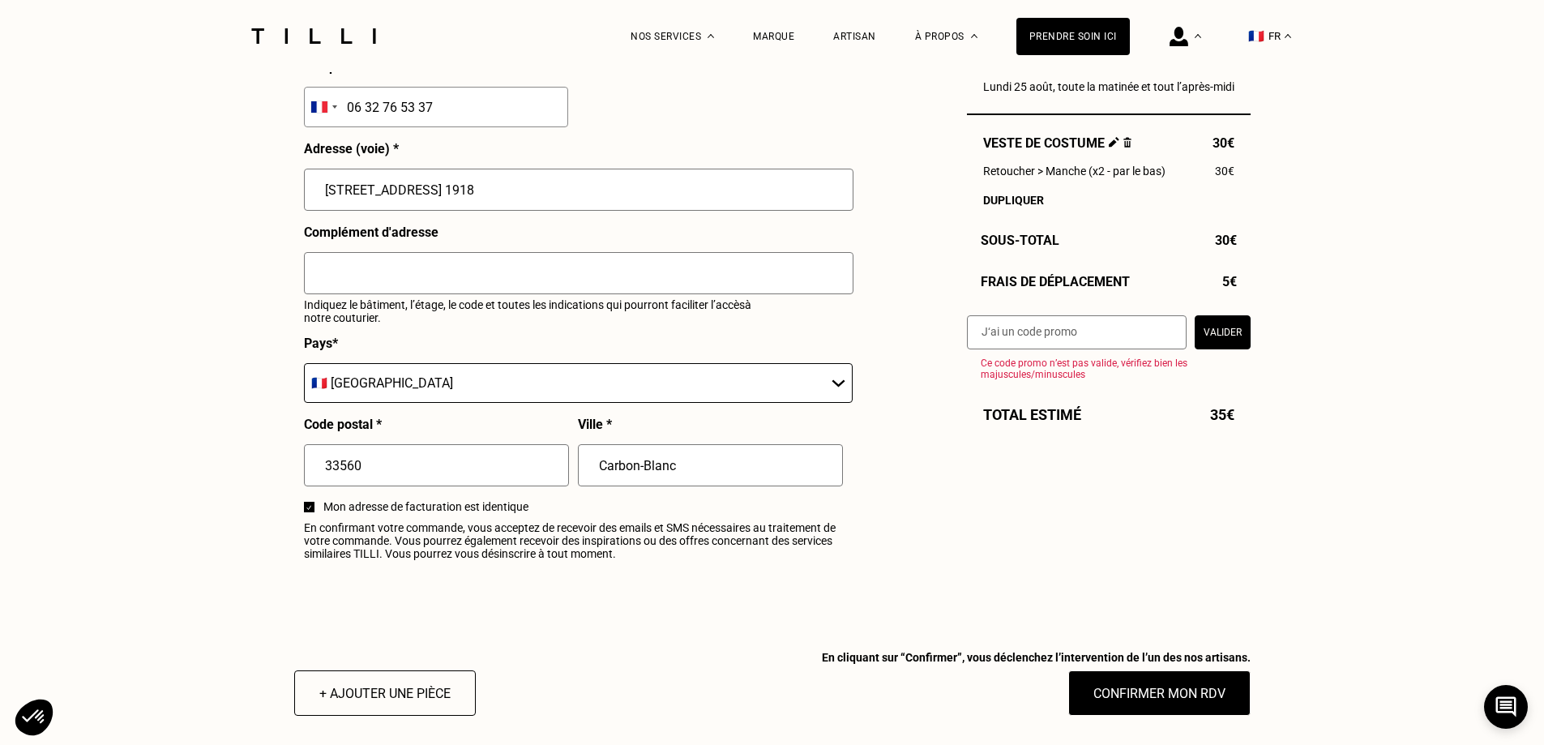
scroll to position [1762, 0]
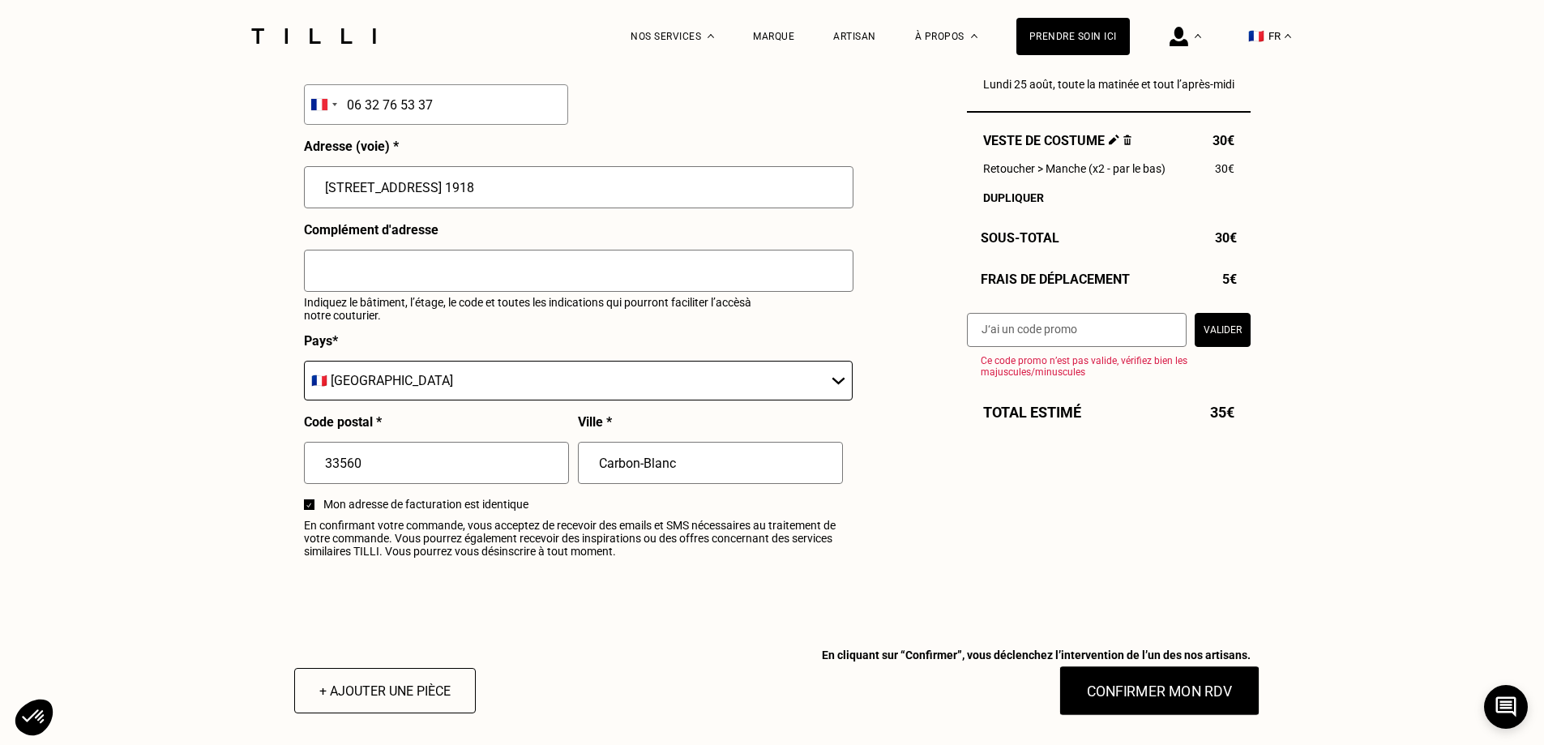
click at [1123, 716] on button "Confirmer mon RDV" at bounding box center [1158, 690] width 201 height 50
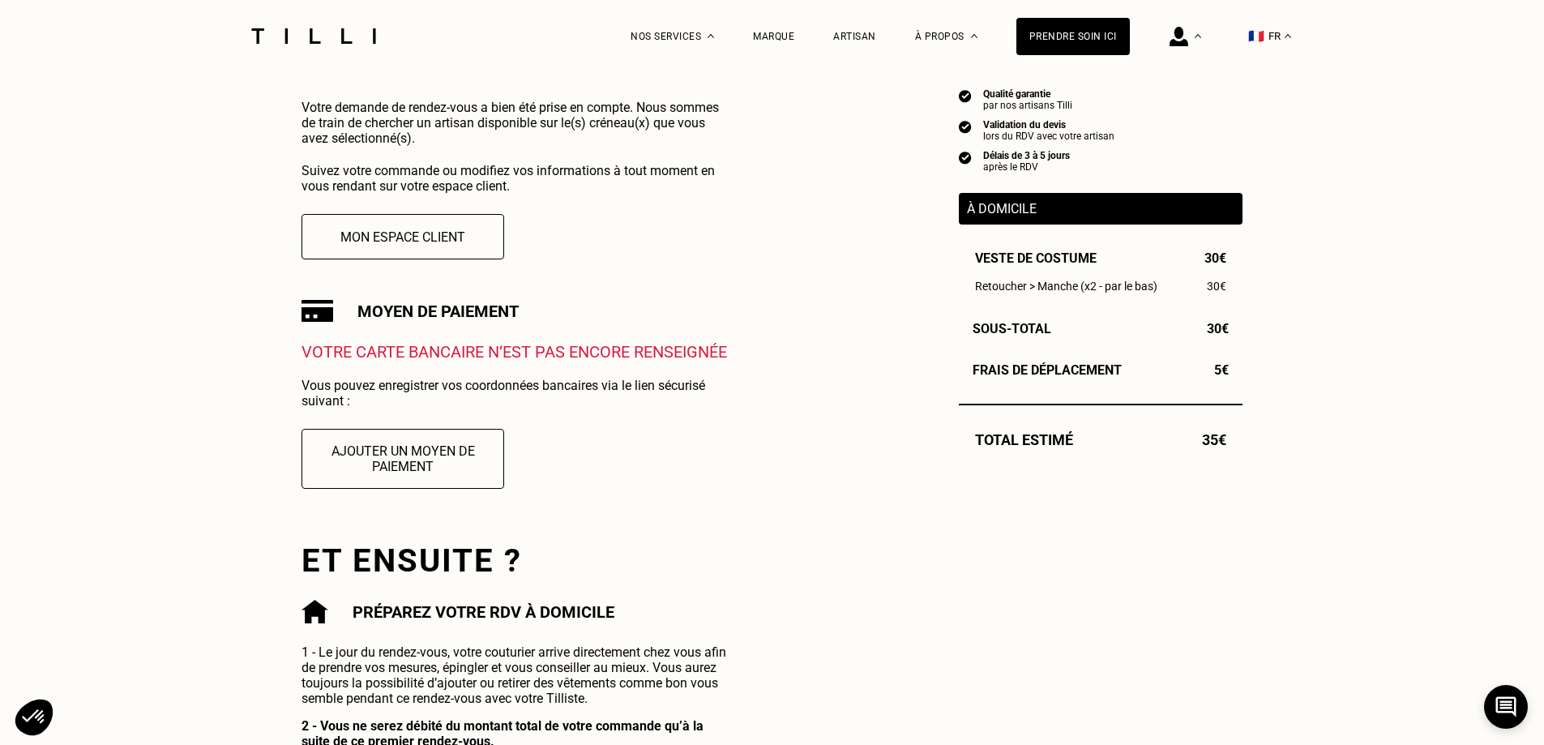
scroll to position [344, 0]
